Goal: Task Accomplishment & Management: Use online tool/utility

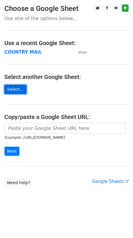
click at [19, 88] on link "Select..." at bounding box center [15, 89] width 22 height 9
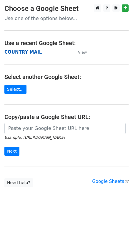
click at [20, 53] on strong "COUNTRY MAIL" at bounding box center [22, 51] width 37 height 5
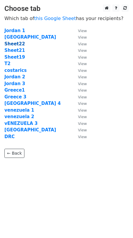
click at [17, 42] on strong "Sheet22" at bounding box center [14, 43] width 21 height 5
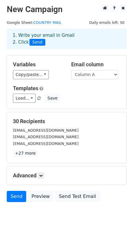
scroll to position [14, 0]
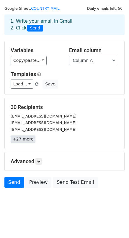
click at [27, 137] on link "+27 more" at bounding box center [23, 139] width 25 height 7
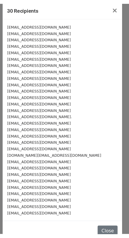
scroll to position [0, 0]
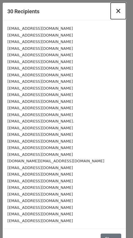
click at [115, 11] on span "×" at bounding box center [118, 11] width 6 height 8
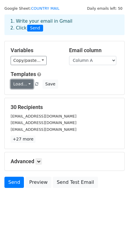
click at [29, 84] on link "Load..." at bounding box center [22, 84] width 23 height 9
click at [70, 83] on div "Load... No templates saved Save" at bounding box center [64, 84] width 116 height 9
click at [33, 165] on div "Advanced Tracking Track Opens UTM Codes Track Clicks Filters Only include sprea…" at bounding box center [64, 161] width 119 height 18
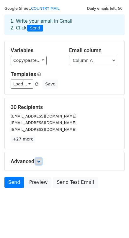
click at [37, 163] on link at bounding box center [38, 161] width 6 height 6
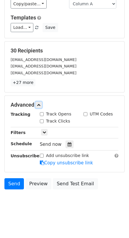
scroll to position [71, 0]
click at [41, 115] on input "Track Opens" at bounding box center [42, 114] width 4 height 4
checkbox input "true"
click at [43, 120] on input "Track Clicks" at bounding box center [42, 121] width 4 height 4
checkbox input "true"
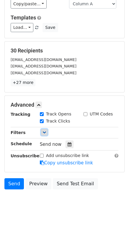
click at [42, 131] on link at bounding box center [44, 132] width 6 height 6
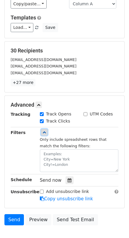
click at [43, 132] on icon at bounding box center [44, 133] width 4 height 4
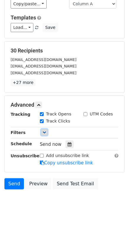
scroll to position [72, 0]
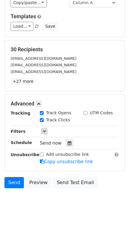
click at [108, 172] on form "Variables Copy/paste... {{Column A}} Email column Column A Templates Load... No…" at bounding box center [64, 87] width 120 height 208
click at [85, 60] on div "[EMAIL_ADDRESS][DOMAIN_NAME]" at bounding box center [64, 58] width 116 height 7
